Goal: Browse casually: Explore the website without a specific task or goal

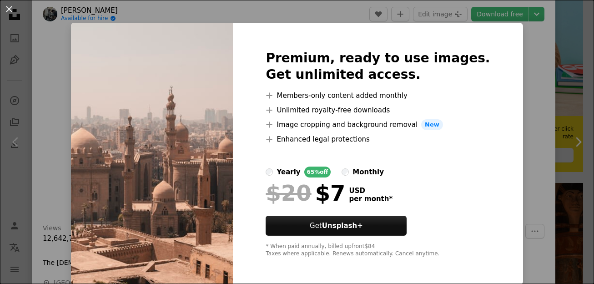
scroll to position [8, 0]
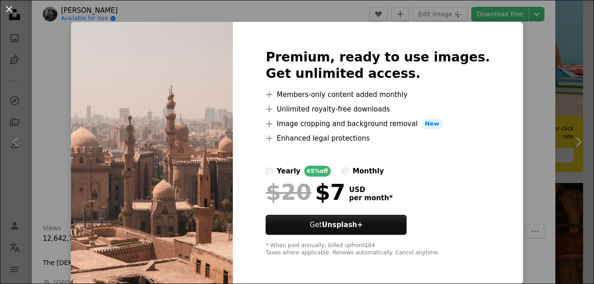
click at [218, 152] on img at bounding box center [152, 153] width 162 height 262
click at [10, 9] on button "An X shape" at bounding box center [9, 9] width 11 height 11
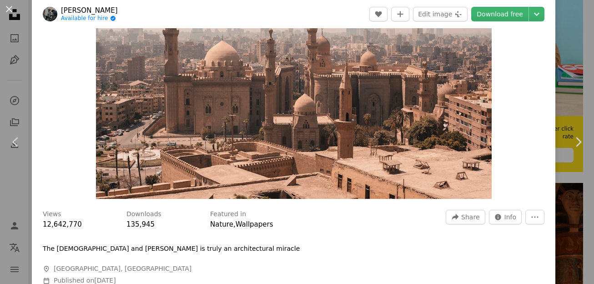
scroll to position [91, 0]
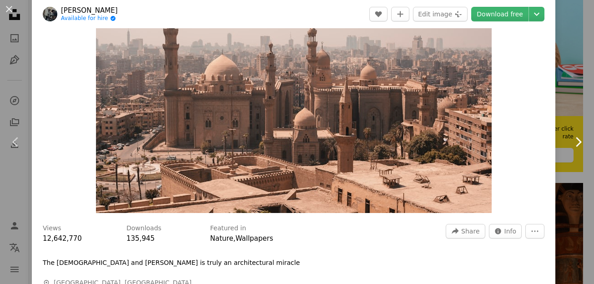
click at [571, 141] on icon "Chevron right" at bounding box center [578, 142] width 15 height 15
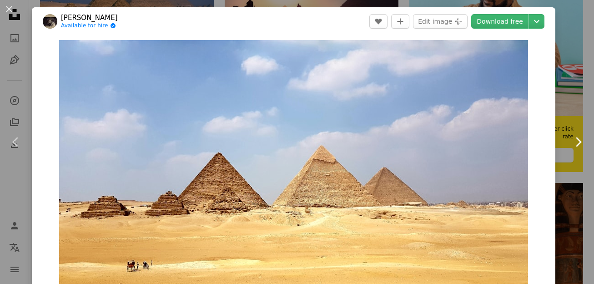
click at [571, 141] on icon "Chevron right" at bounding box center [578, 142] width 15 height 15
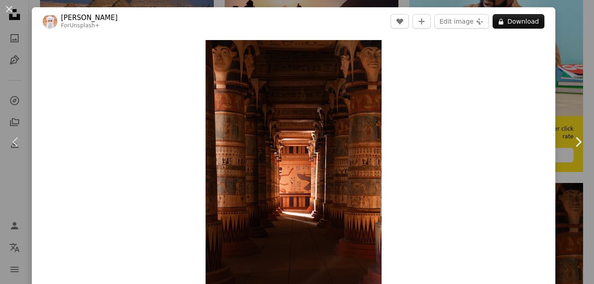
click at [571, 141] on icon "Chevron right" at bounding box center [578, 142] width 15 height 15
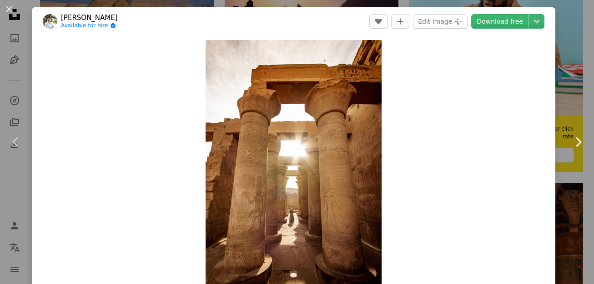
click at [571, 141] on icon "Chevron right" at bounding box center [578, 142] width 15 height 15
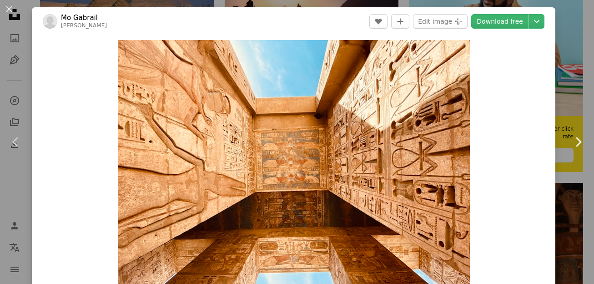
click at [571, 141] on icon "Chevron right" at bounding box center [578, 142] width 15 height 15
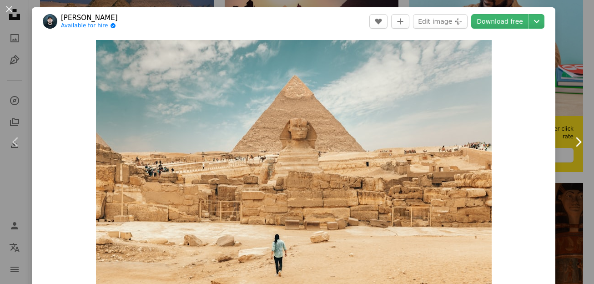
click at [572, 138] on icon "Chevron right" at bounding box center [578, 142] width 15 height 15
